Goal: Information Seeking & Learning: Compare options

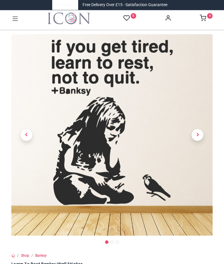
scroll to position [9, 0]
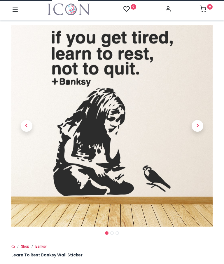
click at [197, 127] on link at bounding box center [198, 125] width 30 height 141
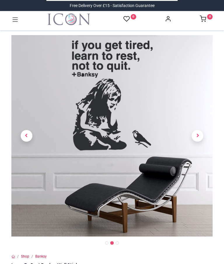
click at [199, 130] on span "Next" at bounding box center [198, 136] width 12 height 12
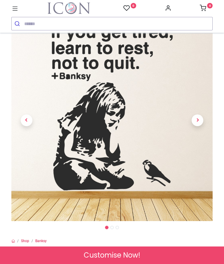
scroll to position [16, 0]
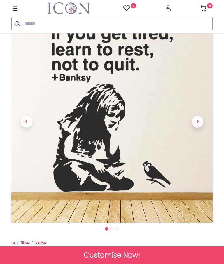
click at [198, 126] on span "Next" at bounding box center [198, 122] width 12 height 12
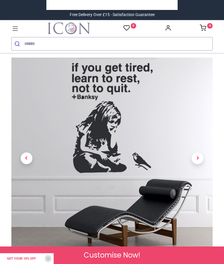
scroll to position [0, 0]
click at [13, 30] on icon at bounding box center [15, 29] width 8 height 8
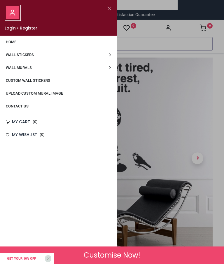
click at [26, 55] on span "Wall Stickers" at bounding box center [20, 54] width 28 height 4
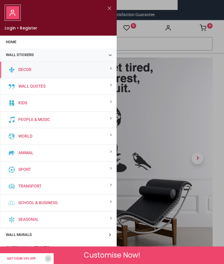
click at [25, 136] on link "World" at bounding box center [24, 136] width 16 height 6
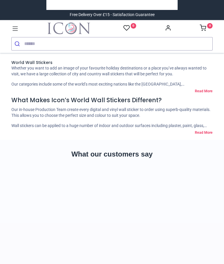
click at [22, 20] on nav "0 0 Home Wall Stickers Wall Murals" at bounding box center [112, 36] width 224 height 33
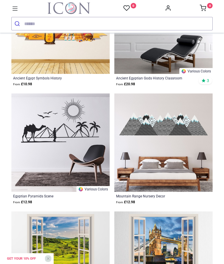
scroll to position [1212, 0]
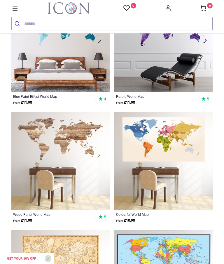
scroll to position [1766, 0]
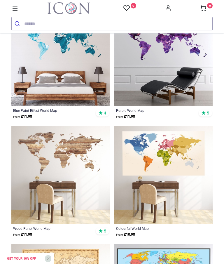
click at [15, 13] on icon at bounding box center [15, 9] width 8 height 8
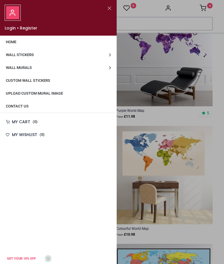
click at [108, 52] on link "Wall Stickers" at bounding box center [58, 54] width 117 height 13
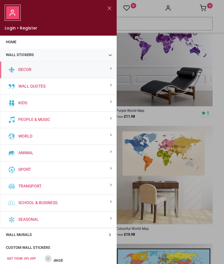
click at [29, 154] on link "Animal" at bounding box center [24, 153] width 17 height 6
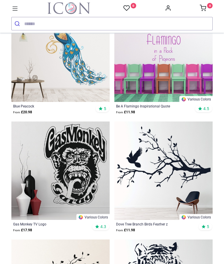
scroll to position [239, 0]
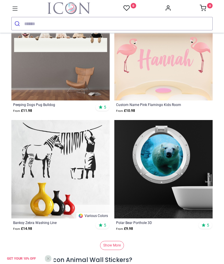
scroll to position [4855, 0]
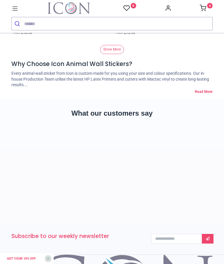
scroll to position [8322, 0]
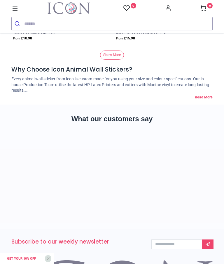
click at [111, 59] on link "Show More" at bounding box center [112, 54] width 24 height 9
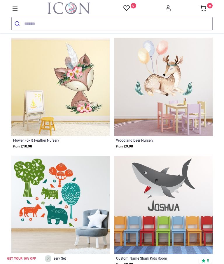
scroll to position [9955, 0]
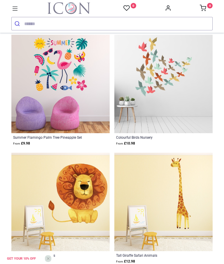
scroll to position [11728, 0]
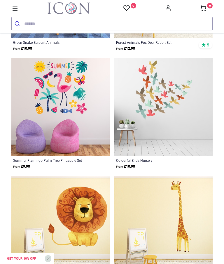
click at [15, 12] on icon at bounding box center [15, 9] width 8 height 8
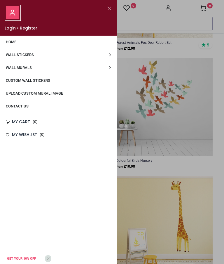
click at [15, 52] on link "Wall Stickers" at bounding box center [58, 54] width 117 height 13
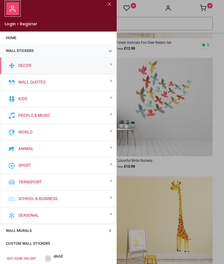
scroll to position [3, 0]
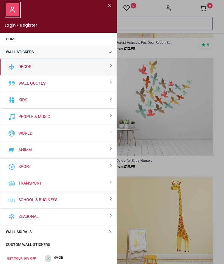
click at [25, 69] on link "Decor" at bounding box center [23, 67] width 15 height 6
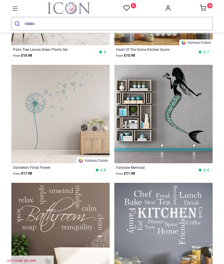
scroll to position [532, 0]
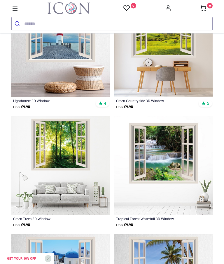
scroll to position [1764, 0]
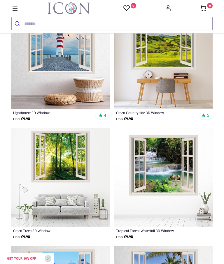
click at [16, 7] on icon at bounding box center [15, 8] width 5 height 4
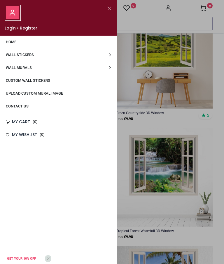
click at [110, 54] on link "Wall Stickers" at bounding box center [58, 54] width 117 height 13
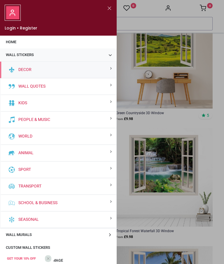
click at [24, 152] on link "Animal" at bounding box center [24, 153] width 17 height 6
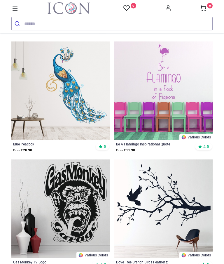
scroll to position [206, 0]
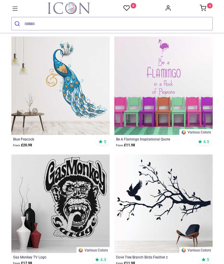
click at [54, 127] on img at bounding box center [60, 85] width 98 height 98
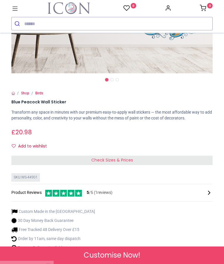
scroll to position [167, 0]
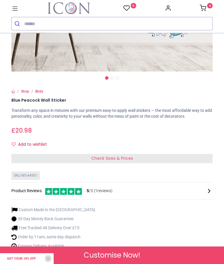
click at [114, 161] on div "Check Sizes & Prices" at bounding box center [111, 158] width 201 height 9
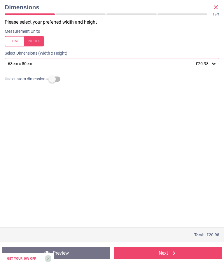
click at [114, 157] on div "Please select your preferred width and height Measurement Units Select Dimensio…" at bounding box center [112, 123] width 224 height 208
click at [88, 63] on div "63cm x 80cm £20.98" at bounding box center [108, 63] width 203 height 5
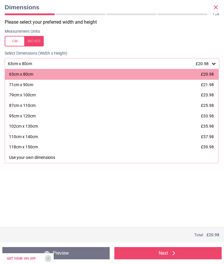
click at [208, 84] on span "£21.98" at bounding box center [207, 84] width 13 height 5
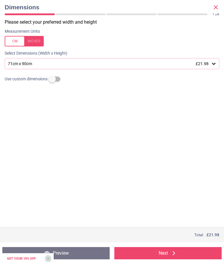
click at [52, 79] on label at bounding box center [52, 79] width 0 height 0
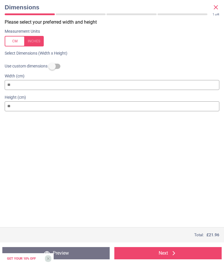
click at [53, 77] on label "Width (cm)" at bounding box center [112, 76] width 215 height 6
click at [29, 106] on input "**" at bounding box center [112, 106] width 215 height 10
type input "*"
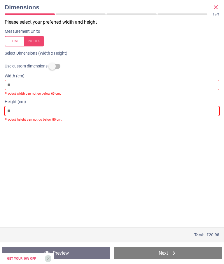
type input "*"
type input "**"
type input "*"
type input "***"
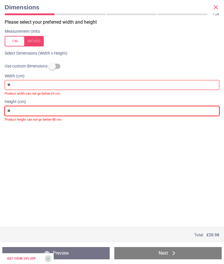
type input "**"
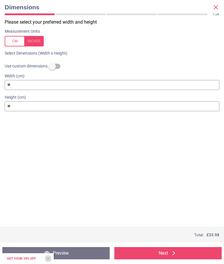
type input "***"
click at [23, 88] on input "**" at bounding box center [112, 85] width 215 height 10
type input "*"
type input "**"
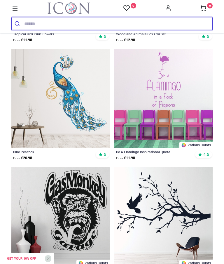
scroll to position [210, 0]
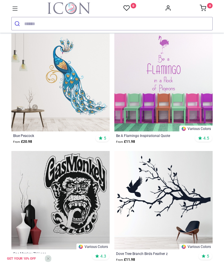
click at [80, 131] on img at bounding box center [60, 82] width 98 height 98
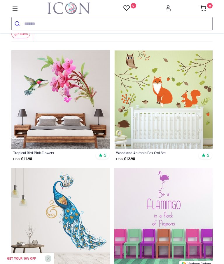
scroll to position [0, 283]
click at [131, 25] on span "Insects" at bounding box center [139, 20] width 17 height 9
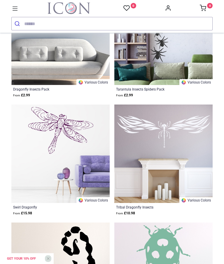
scroll to position [489, 0]
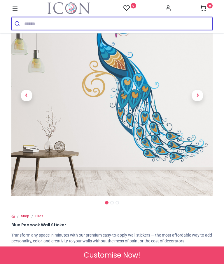
scroll to position [40, 0]
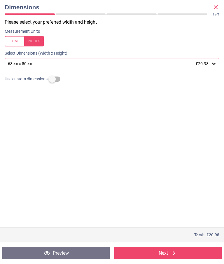
click at [210, 64] on div "63cm x 80cm £20.98" at bounding box center [108, 63] width 203 height 5
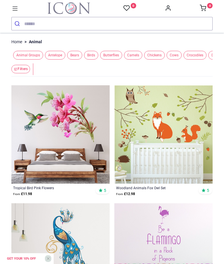
click at [84, 60] on span "Birds" at bounding box center [91, 55] width 14 height 9
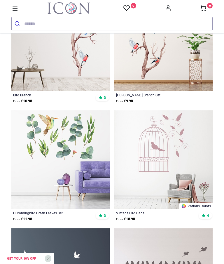
scroll to position [371, 0]
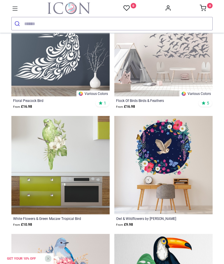
scroll to position [1658, 0]
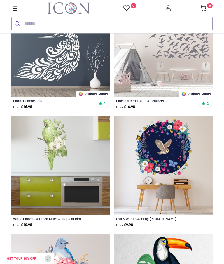
click at [60, 96] on img at bounding box center [60, 47] width 98 height 98
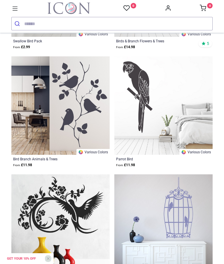
scroll to position [2672, 0]
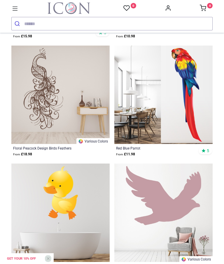
scroll to position [4202, 0]
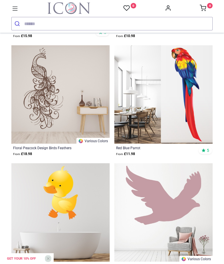
click at [50, 137] on img at bounding box center [60, 94] width 98 height 98
click at [87, 150] on div "Floral Peacock Design Birds Feathers" at bounding box center [51, 147] width 76 height 5
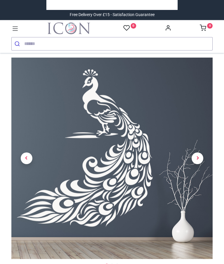
scroll to position [236, 0]
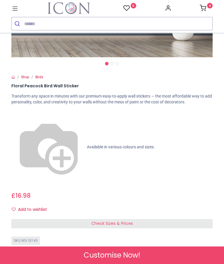
scroll to position [186, 0]
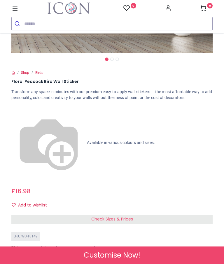
click at [106, 216] on span "Check Sizes & Prices" at bounding box center [112, 219] width 42 height 6
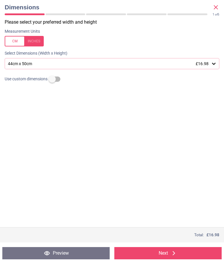
click at [216, 65] on icon at bounding box center [214, 64] width 6 height 6
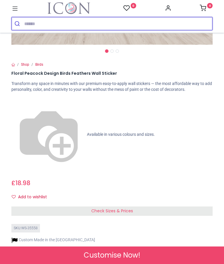
scroll to position [228, 0]
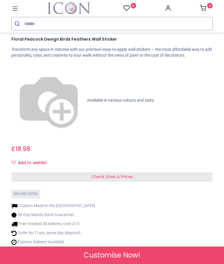
click at [162, 172] on div "Check Sizes & Prices" at bounding box center [111, 176] width 201 height 9
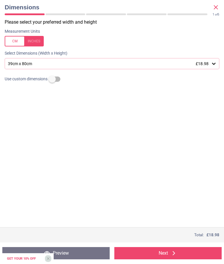
click at [212, 65] on icon at bounding box center [214, 64] width 6 height 6
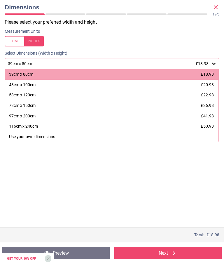
click at [31, 106] on div "73cm x 150cm" at bounding box center [22, 106] width 27 height 6
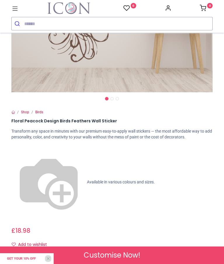
scroll to position [142, 0]
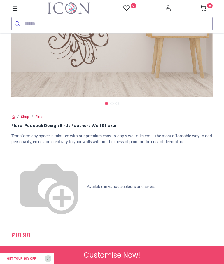
click at [15, 154] on img at bounding box center [48, 186] width 75 height 75
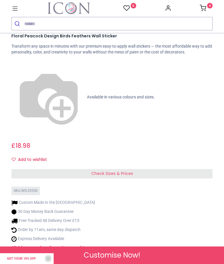
scroll to position [232, 0]
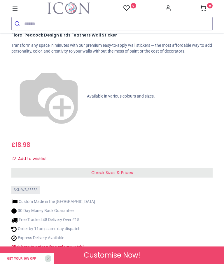
click at [41, 244] on strong "Click here to order a free colour" at bounding box center [40, 246] width 58 height 5
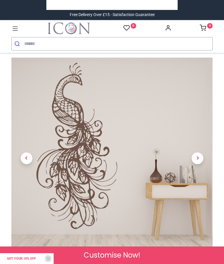
scroll to position [0, 0]
click at [198, 160] on span "Next" at bounding box center [198, 158] width 12 height 12
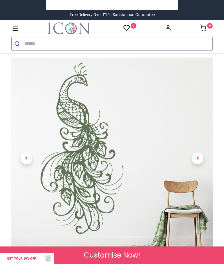
click at [197, 159] on span "Next" at bounding box center [198, 158] width 12 height 12
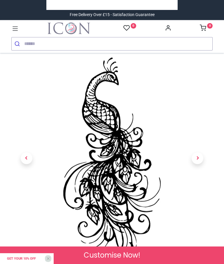
click at [199, 158] on span "Next" at bounding box center [198, 158] width 12 height 12
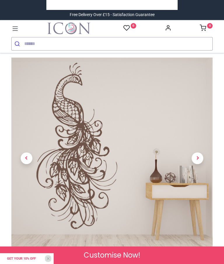
click at [199, 162] on span "Next" at bounding box center [198, 158] width 12 height 12
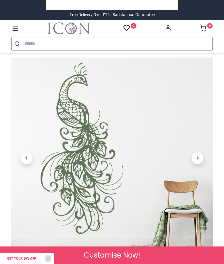
click at [199, 157] on span "Next" at bounding box center [198, 158] width 12 height 12
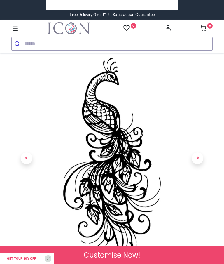
click at [201, 161] on span "Next" at bounding box center [198, 158] width 12 height 12
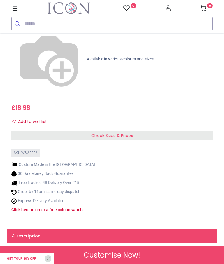
scroll to position [298, 0]
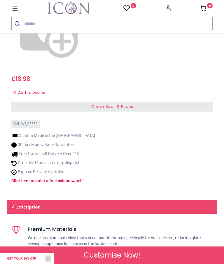
click at [36, 178] on strong "Click here to order a free colour" at bounding box center [40, 180] width 58 height 5
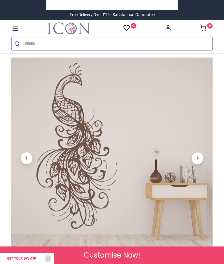
scroll to position [1, 0]
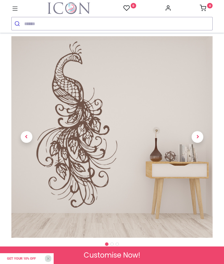
click at [222, 2] on nav "0 0 Home Wall Stickers" at bounding box center [112, 16] width 224 height 33
click at [195, 132] on span "Next" at bounding box center [198, 137] width 12 height 12
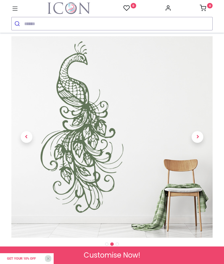
click at [194, 134] on span "Next" at bounding box center [198, 137] width 12 height 12
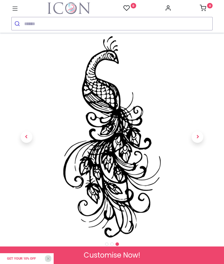
click at [193, 133] on span "Next" at bounding box center [198, 137] width 12 height 12
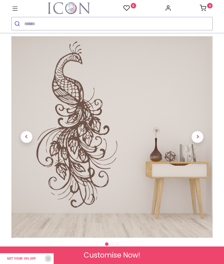
click at [194, 138] on span "Next" at bounding box center [198, 137] width 12 height 12
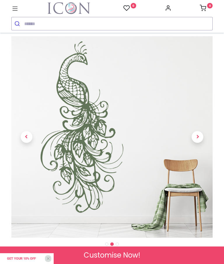
click at [194, 136] on span "Next" at bounding box center [198, 137] width 12 height 12
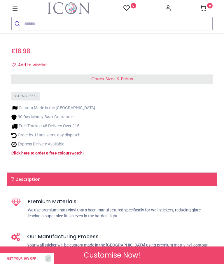
scroll to position [330, 0]
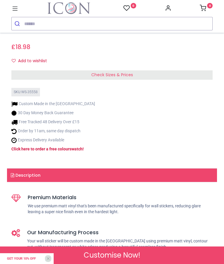
click at [60, 146] on strong "Click here to order a free colour" at bounding box center [40, 148] width 58 height 5
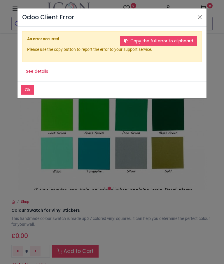
scroll to position [112, 0]
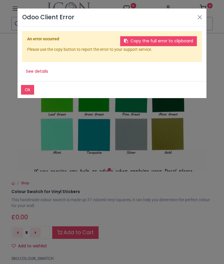
click at [208, 10] on div "Odoo Client Error Ok Copy the full error to clipboard An error occurred Please …" at bounding box center [112, 132] width 224 height 264
click at [203, 16] on button "Close" at bounding box center [199, 17] width 9 height 9
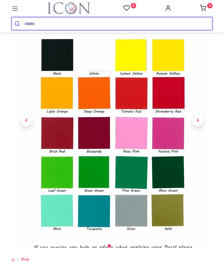
scroll to position [36, 0]
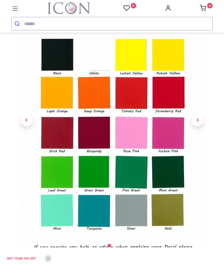
click at [92, 215] on img at bounding box center [112, 135] width 190 height 268
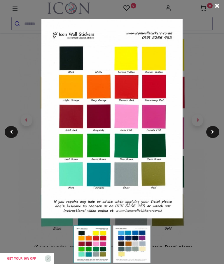
click at [145, 228] on img at bounding box center [131, 243] width 37 height 37
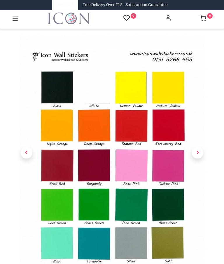
click at [195, 129] on link at bounding box center [198, 153] width 30 height 166
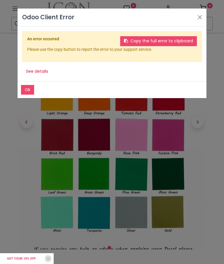
click at [200, 15] on button "Close" at bounding box center [199, 17] width 9 height 9
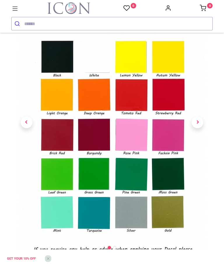
click at [199, 128] on span "Next" at bounding box center [198, 122] width 12 height 12
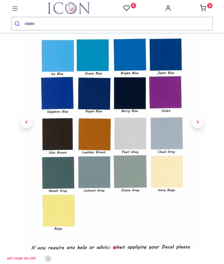
click at [58, 167] on img at bounding box center [112, 137] width 190 height 268
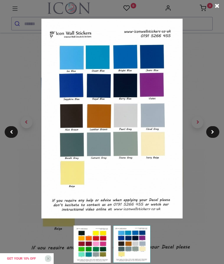
click at [211, 131] on span at bounding box center [212, 132] width 3 height 4
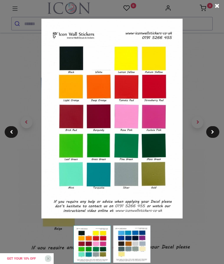
click at [214, 133] on span at bounding box center [212, 132] width 3 height 4
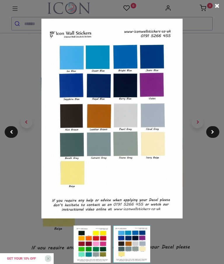
click at [207, 76] on div at bounding box center [112, 132] width 224 height 264
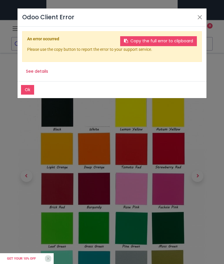
click at [191, 23] on header "Odoo Client Error" at bounding box center [111, 17] width 189 height 18
click at [200, 18] on button "Close" at bounding box center [199, 17] width 9 height 9
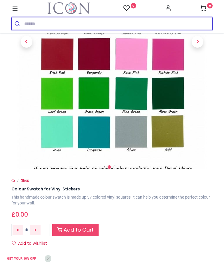
scroll to position [113, 0]
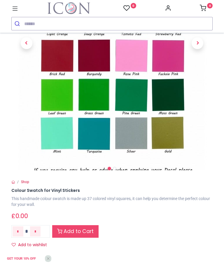
click at [170, 135] on img at bounding box center [112, 58] width 190 height 268
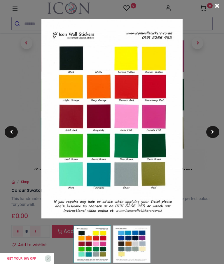
click at [160, 172] on img at bounding box center [111, 118] width 141 height 199
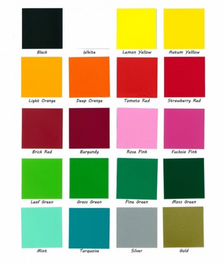
click at [136, 153] on img at bounding box center [111, 118] width 183 height 259
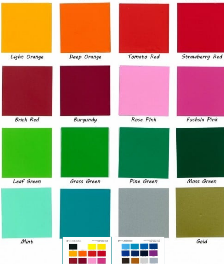
scroll to position [0, 0]
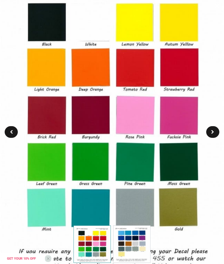
click at [213, 132] on span at bounding box center [212, 132] width 3 height 4
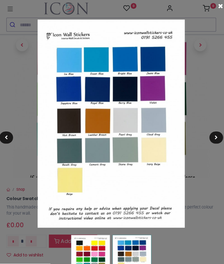
click at [6, 129] on div at bounding box center [11, 132] width 13 height 12
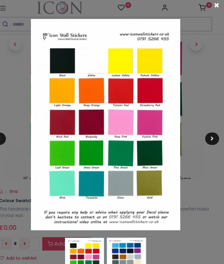
click at [211, 130] on span at bounding box center [212, 132] width 3 height 4
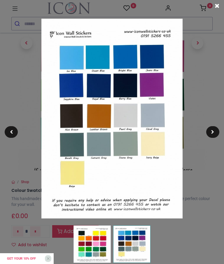
click at [215, 131] on div at bounding box center [212, 132] width 13 height 12
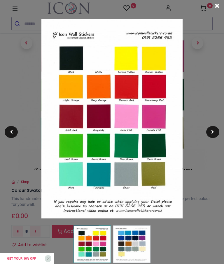
click at [215, 131] on div at bounding box center [212, 132] width 13 height 12
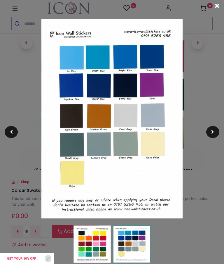
click at [219, 5] on span at bounding box center [217, 6] width 5 height 6
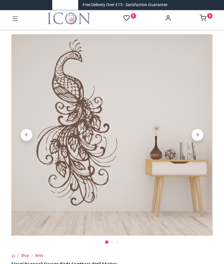
click at [196, 137] on link at bounding box center [198, 134] width 30 height 141
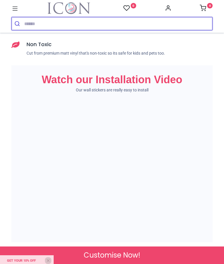
scroll to position [652, 0]
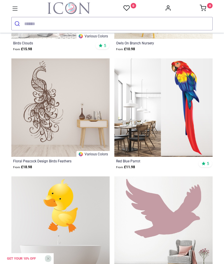
scroll to position [904, 0]
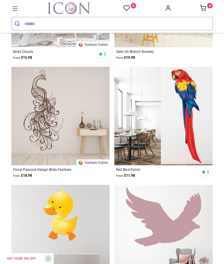
scroll to position [893, 0]
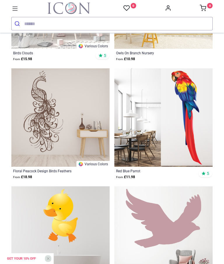
click at [37, 164] on img at bounding box center [60, 117] width 98 height 98
click at [86, 145] on img at bounding box center [60, 117] width 98 height 98
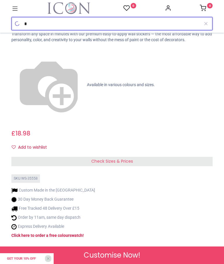
scroll to position [244, 0]
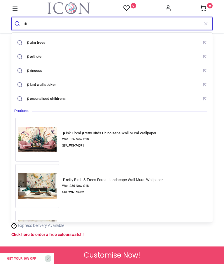
type input "*"
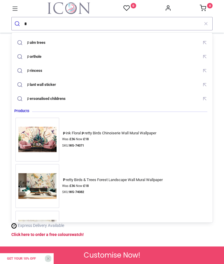
scroll to position [0, 0]
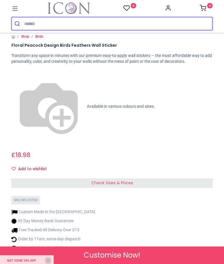
scroll to position [221, 0]
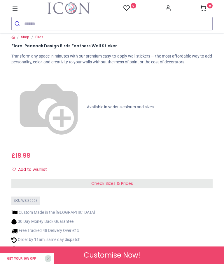
click at [82, 255] on strong "swatch" at bounding box center [75, 257] width 13 height 5
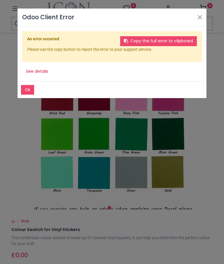
scroll to position [72, 0]
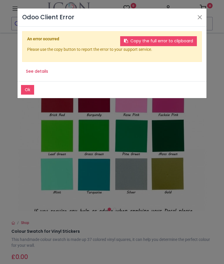
click at [196, 24] on header "Odoo Client Error" at bounding box center [111, 17] width 189 height 18
click at [196, 21] on button "Close" at bounding box center [199, 17] width 9 height 9
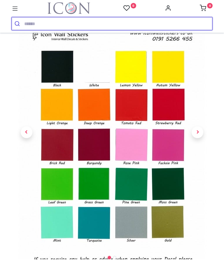
scroll to position [24, 0]
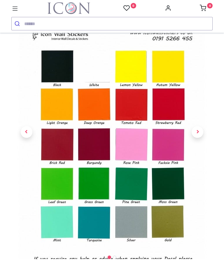
click at [199, 138] on span "Next" at bounding box center [198, 132] width 12 height 12
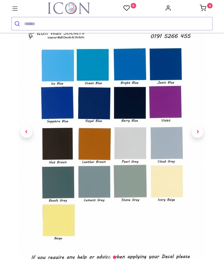
click at [15, 11] on icon at bounding box center [15, 9] width 8 height 8
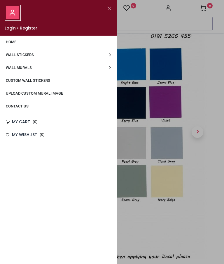
click at [109, 58] on link "Wall Stickers" at bounding box center [58, 54] width 117 height 13
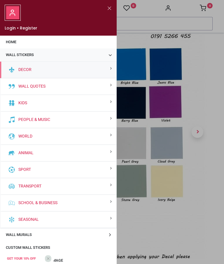
click at [41, 120] on link "People & Music" at bounding box center [33, 120] width 34 height 6
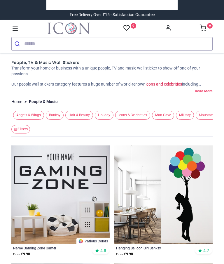
click at [17, 120] on span "Angels & Wings" at bounding box center [28, 114] width 31 height 9
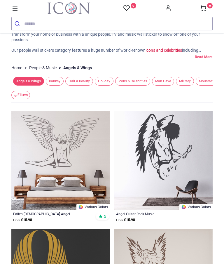
scroll to position [13, 0]
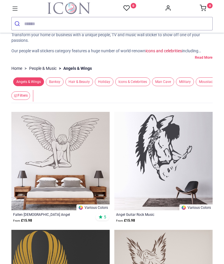
click at [46, 86] on span "Banksy" at bounding box center [55, 81] width 18 height 9
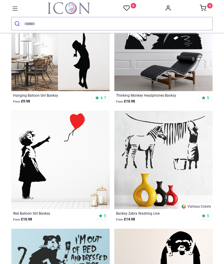
scroll to position [132, 0]
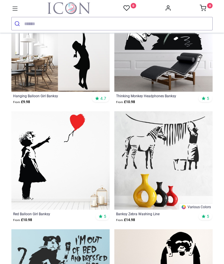
click at [80, 92] on img at bounding box center [60, 42] width 98 height 98
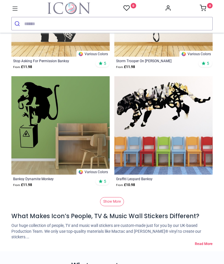
scroll to position [1588, 0]
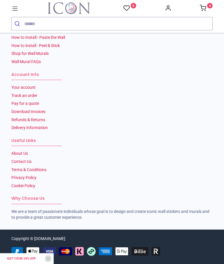
scroll to position [3581, 0]
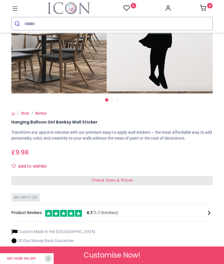
scroll to position [160, 0]
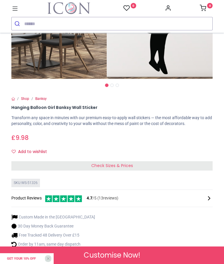
click at [118, 163] on span "Check Sizes & Prices" at bounding box center [112, 165] width 42 height 6
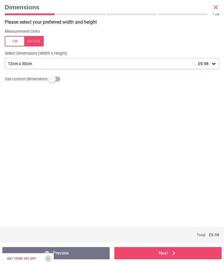
click at [213, 66] on div "12cm x 30cm £9.98" at bounding box center [112, 63] width 215 height 11
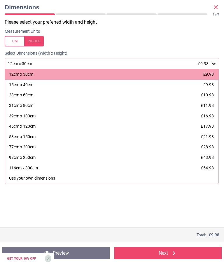
click at [35, 136] on div "58cm x 150cm" at bounding box center [22, 137] width 27 height 6
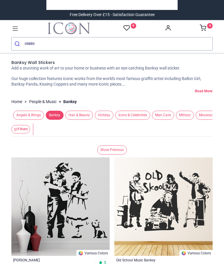
click at [13, 31] on icon at bounding box center [15, 29] width 8 height 8
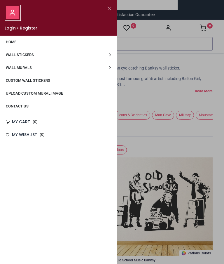
click at [107, 54] on link "Wall Stickers" at bounding box center [58, 54] width 117 height 13
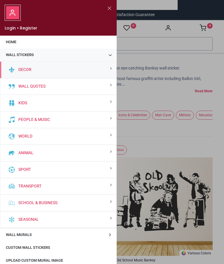
click at [24, 138] on link "World" at bounding box center [24, 136] width 16 height 6
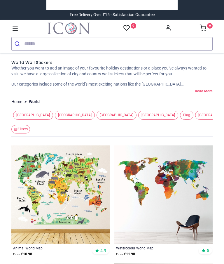
click at [13, 30] on icon at bounding box center [15, 29] width 8 height 8
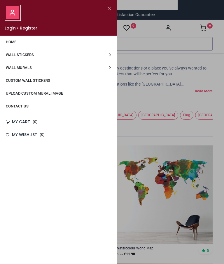
click at [9, 55] on span "Wall Stickers" at bounding box center [20, 54] width 28 height 4
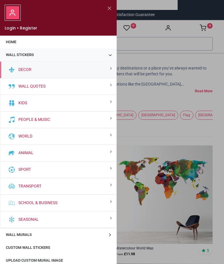
click at [101, 120] on div "People & Music" at bounding box center [58, 119] width 116 height 17
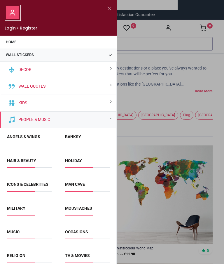
click at [86, 136] on span "Banksy" at bounding box center [87, 139] width 45 height 10
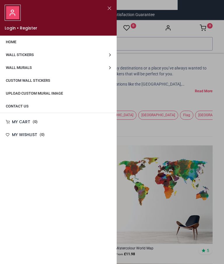
click at [108, 53] on link "Wall Stickers" at bounding box center [58, 54] width 117 height 13
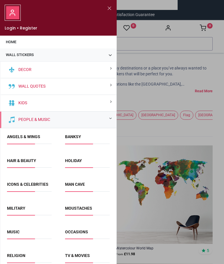
click at [72, 138] on link "Banksy" at bounding box center [73, 136] width 16 height 5
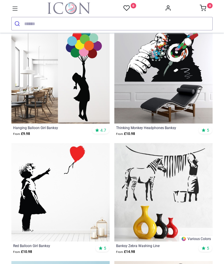
scroll to position [100, 0]
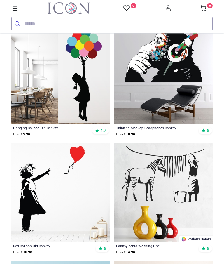
click at [88, 119] on img at bounding box center [60, 74] width 98 height 98
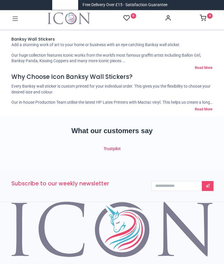
click at [13, 23] on link at bounding box center [15, 18] width 8 height 10
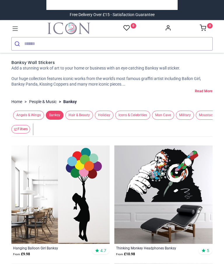
click at [15, 32] on icon at bounding box center [15, 29] width 8 height 8
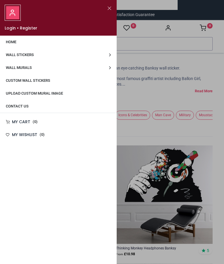
click at [11, 57] on span "Wall Stickers" at bounding box center [20, 54] width 28 height 4
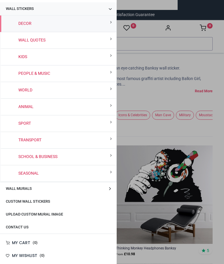
scroll to position [46, 0]
click at [108, 175] on div "Seasonal" at bounding box center [58, 173] width 116 height 17
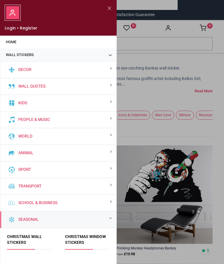
scroll to position [0, 0]
click at [105, 154] on div "Animal" at bounding box center [58, 153] width 116 height 17
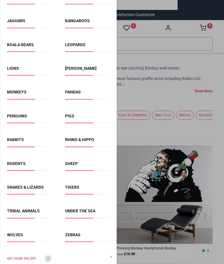
scroll to position [386, 0]
click at [17, 96] on span "Monkeys" at bounding box center [29, 95] width 45 height 10
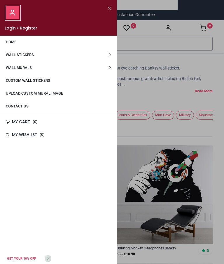
scroll to position [0, 0]
click at [162, 170] on div at bounding box center [112, 132] width 224 height 264
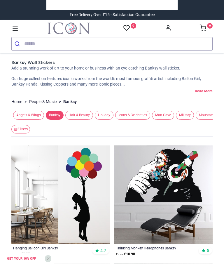
click at [14, 29] on icon at bounding box center [15, 29] width 8 height 8
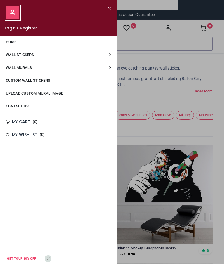
click at [10, 58] on link "Wall Stickers" at bounding box center [58, 54] width 117 height 13
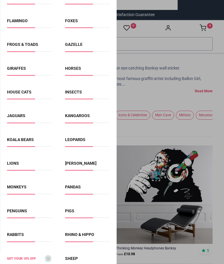
scroll to position [292, 0]
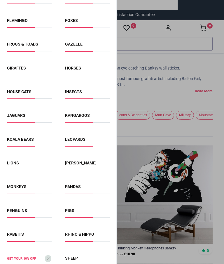
click at [19, 184] on link "Monkeys" at bounding box center [17, 186] width 20 height 5
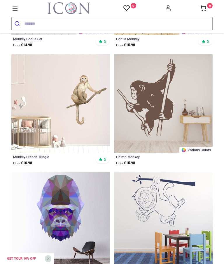
scroll to position [659, 0]
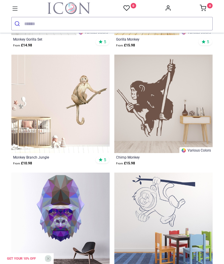
click at [90, 153] on img at bounding box center [60, 104] width 98 height 98
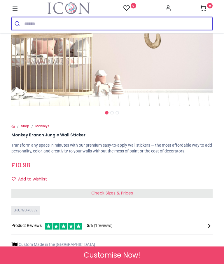
scroll to position [133, 0]
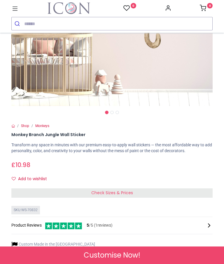
click at [141, 193] on div "Check Sizes & Prices" at bounding box center [111, 192] width 201 height 9
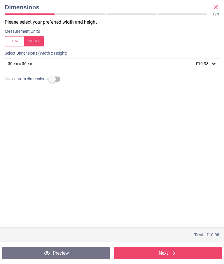
click at [213, 64] on icon at bounding box center [213, 64] width 3 height 2
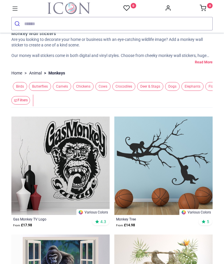
scroll to position [0, 71]
click at [97, 91] on span "Cows" at bounding box center [103, 86] width 15 height 9
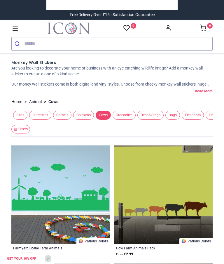
click at [182, 120] on span "Elephants" at bounding box center [193, 114] width 22 height 9
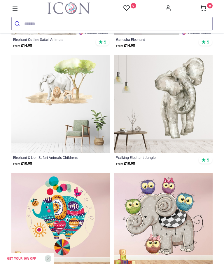
scroll to position [660, 0]
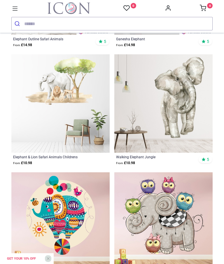
click at [188, 145] on img at bounding box center [163, 103] width 98 height 98
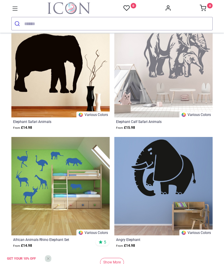
scroll to position [1533, 0]
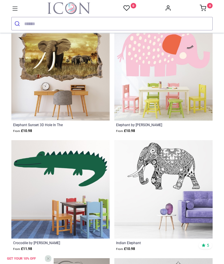
scroll to position [328, 0]
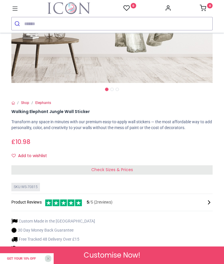
scroll to position [177, 0]
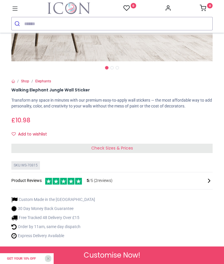
click at [44, 150] on div "Check Sizes & Prices" at bounding box center [111, 147] width 201 height 9
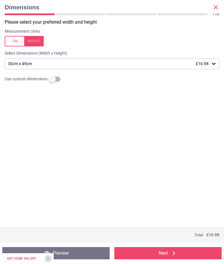
click at [218, 64] on div "30cm x 49cm £10.98" at bounding box center [112, 63] width 215 height 11
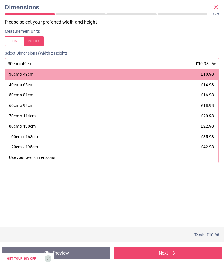
click at [21, 117] on div "70cm x 114cm" at bounding box center [22, 116] width 27 height 6
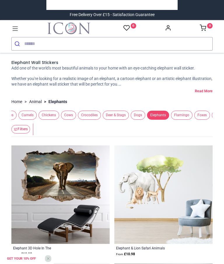
scroll to position [0, 107]
click at [129, 120] on span "Dogs" at bounding box center [136, 114] width 15 height 9
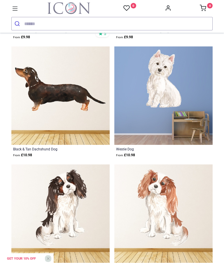
scroll to position [1375, 0]
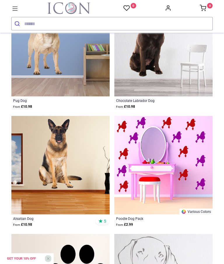
scroll to position [2245, 0]
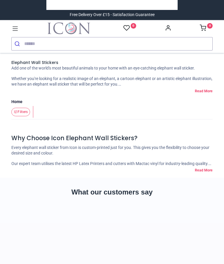
scroll to position [-4, 0]
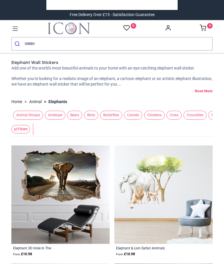
click at [16, 29] on icon at bounding box center [15, 29] width 8 height 8
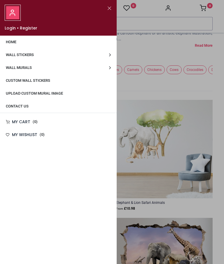
scroll to position [20, 0]
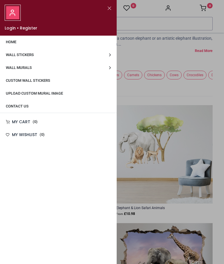
click at [23, 50] on link "Wall Stickers" at bounding box center [58, 54] width 117 height 13
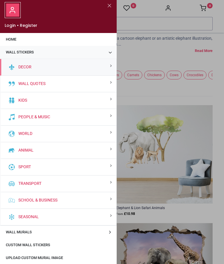
scroll to position [1, 0]
